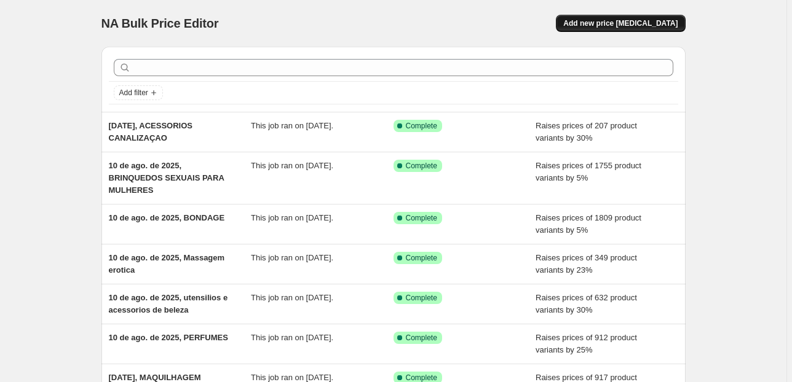
click at [617, 20] on span "Add new price [MEDICAL_DATA]" at bounding box center [620, 23] width 114 height 10
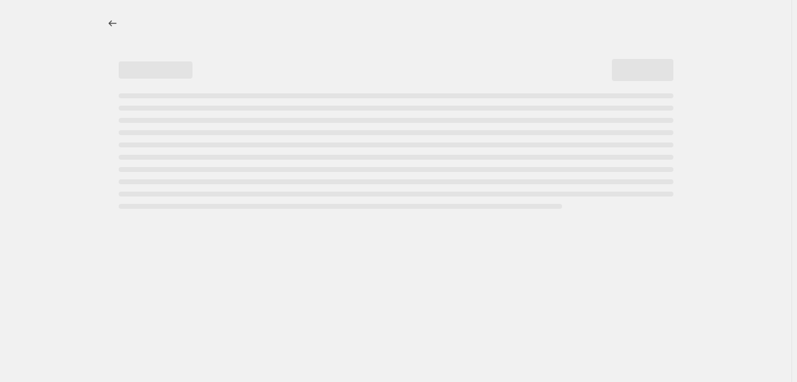
select select "percentage"
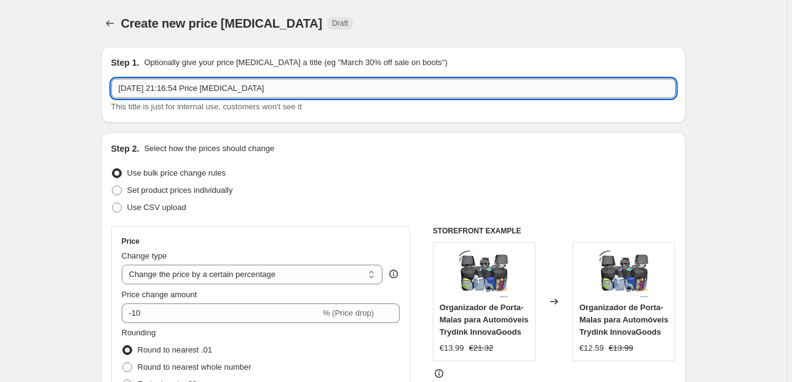
click at [283, 89] on input "10 de ago. de 2025, 21:16:54 Price change job" at bounding box center [393, 89] width 564 height 20
drag, startPoint x: 310, startPoint y: 83, endPoint x: 197, endPoint y: 96, distance: 113.9
click at [197, 96] on input "10 de ago. de 2025, 21:16:54 Price change job" at bounding box center [393, 89] width 564 height 20
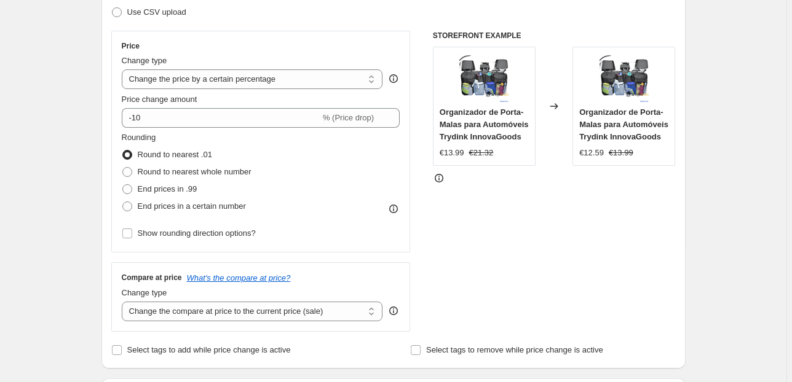
scroll to position [197, 0]
type input "10 de ago. de 2025, CORTA RELVAS E APARELHOS DE JARDIM"
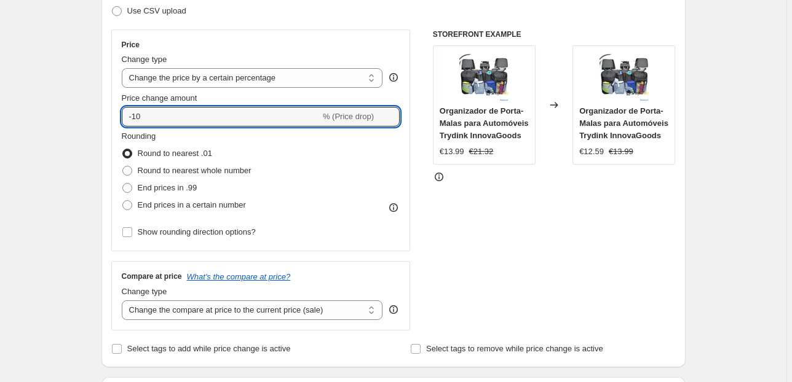
drag, startPoint x: 160, startPoint y: 118, endPoint x: 97, endPoint y: 127, distance: 63.9
type input "30"
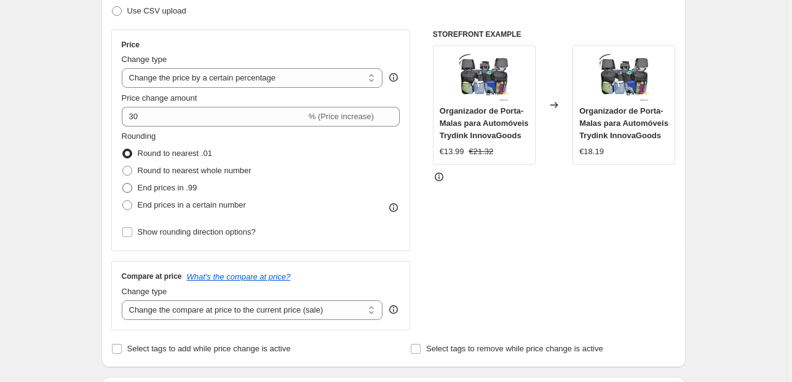
click at [131, 184] on span at bounding box center [127, 188] width 10 height 10
click at [123, 184] on input "End prices in .99" at bounding box center [122, 183] width 1 height 1
radio input "true"
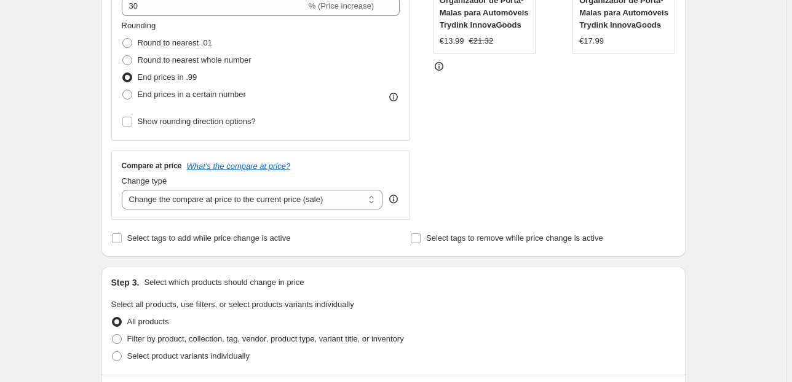
scroll to position [344, 0]
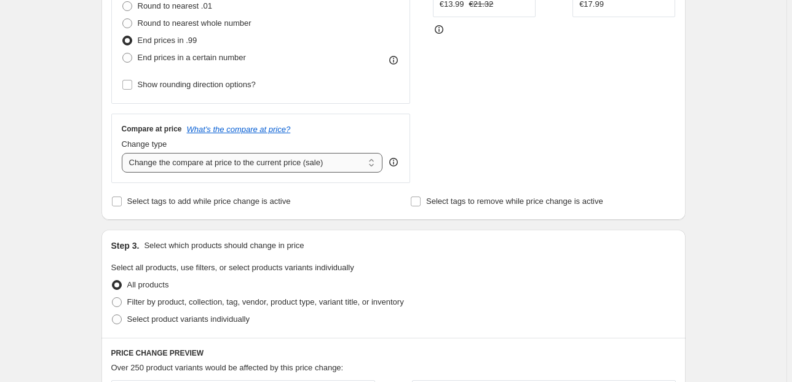
click at [266, 165] on select "Change the compare at price to the current price (sale) Change the compare at p…" at bounding box center [252, 163] width 261 height 20
select select "pp"
click at [124, 153] on select "Change the compare at price to the current price (sale) Change the compare at p…" at bounding box center [252, 163] width 261 height 20
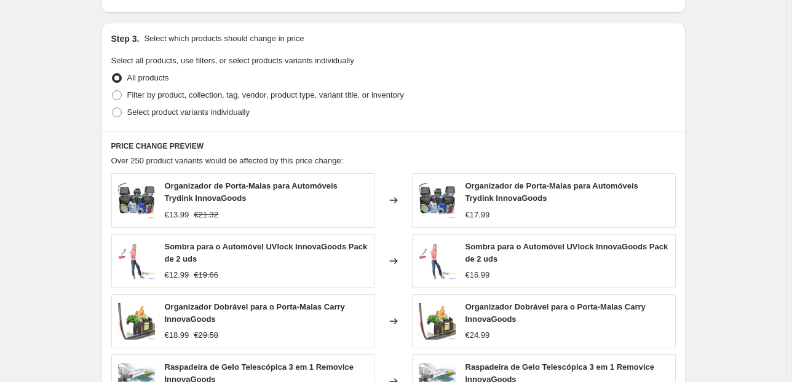
scroll to position [738, 0]
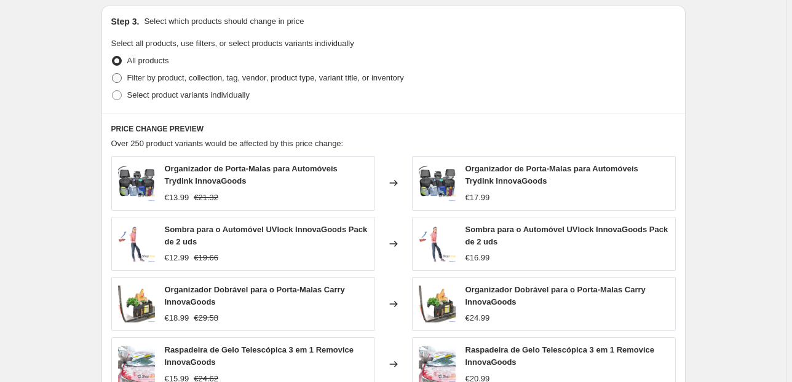
click at [190, 74] on span "Filter by product, collection, tag, vendor, product type, variant title, or inv…" at bounding box center [265, 77] width 277 height 9
click at [113, 74] on input "Filter by product, collection, tag, vendor, product type, variant title, or inv…" at bounding box center [112, 73] width 1 height 1
radio input "true"
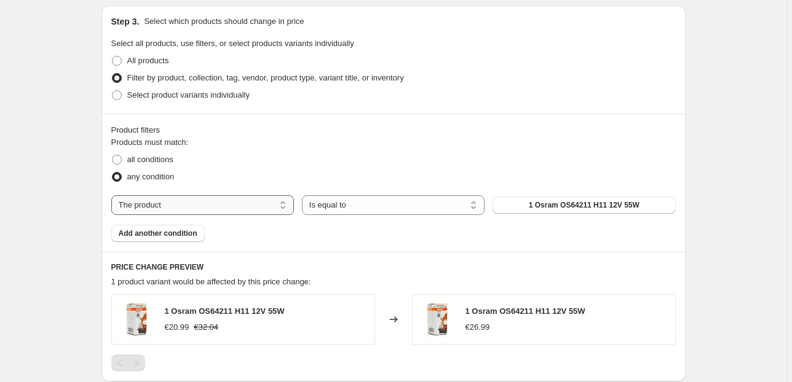
click at [210, 203] on select "The product The product's collection The product's vendor The product's status …" at bounding box center [202, 206] width 183 height 20
select select "collection"
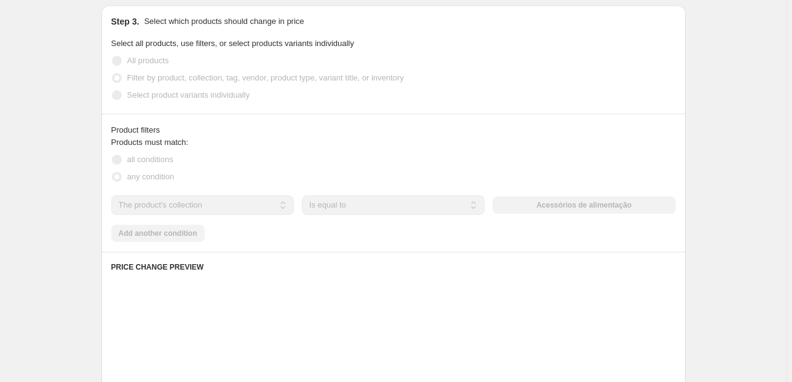
click at [558, 210] on button "Acessórios de alimentação" at bounding box center [583, 205] width 183 height 17
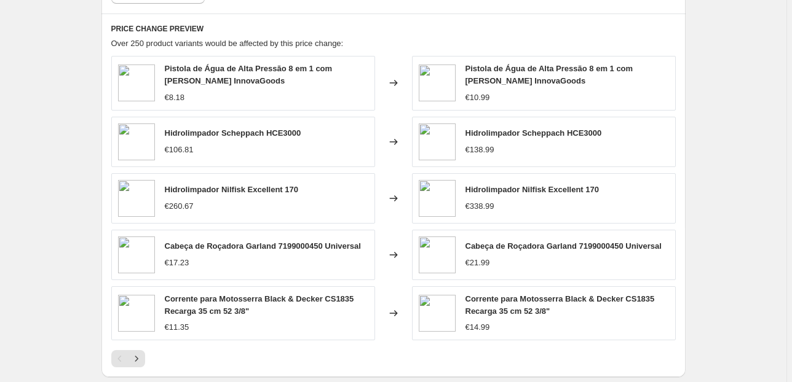
scroll to position [1167, 0]
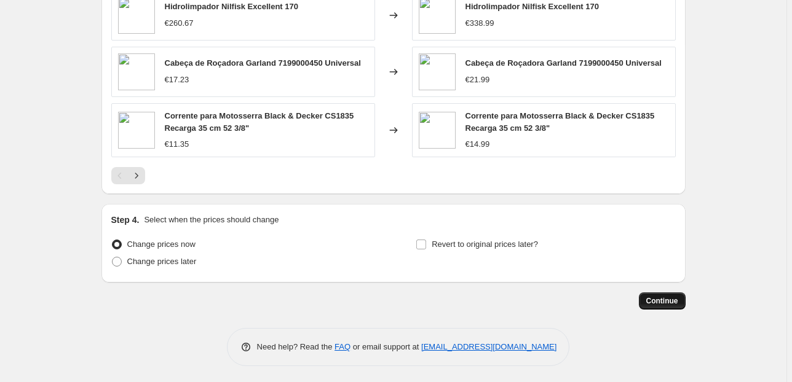
click at [660, 302] on span "Continue" at bounding box center [662, 301] width 32 height 10
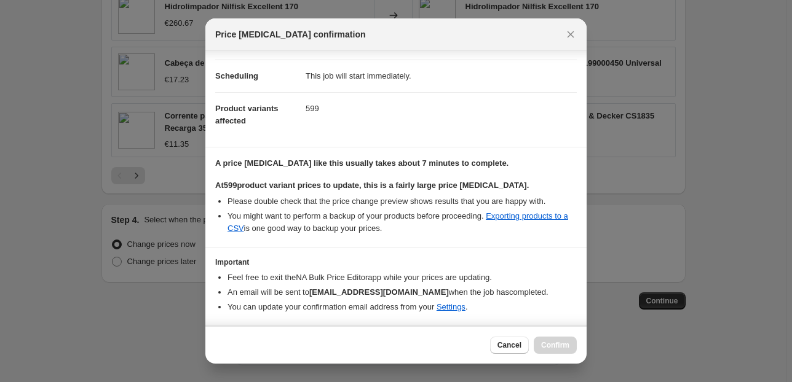
scroll to position [125, 0]
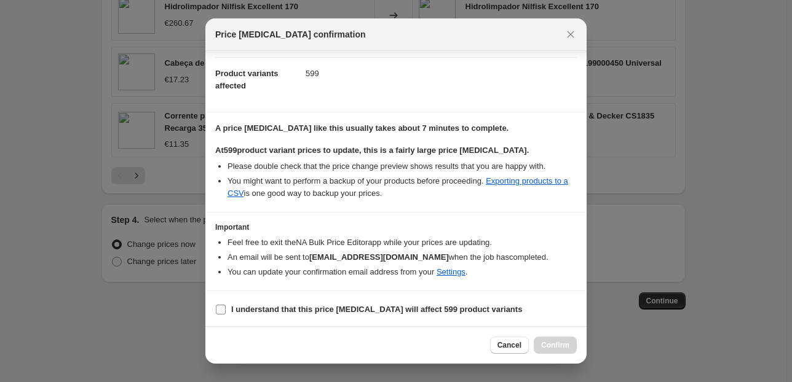
click at [223, 307] on input "I understand that this price change job will affect 599 product variants" at bounding box center [221, 310] width 10 height 10
checkbox input "true"
click at [553, 342] on span "Confirm" at bounding box center [555, 346] width 28 height 10
